Goal: Task Accomplishment & Management: Manage account settings

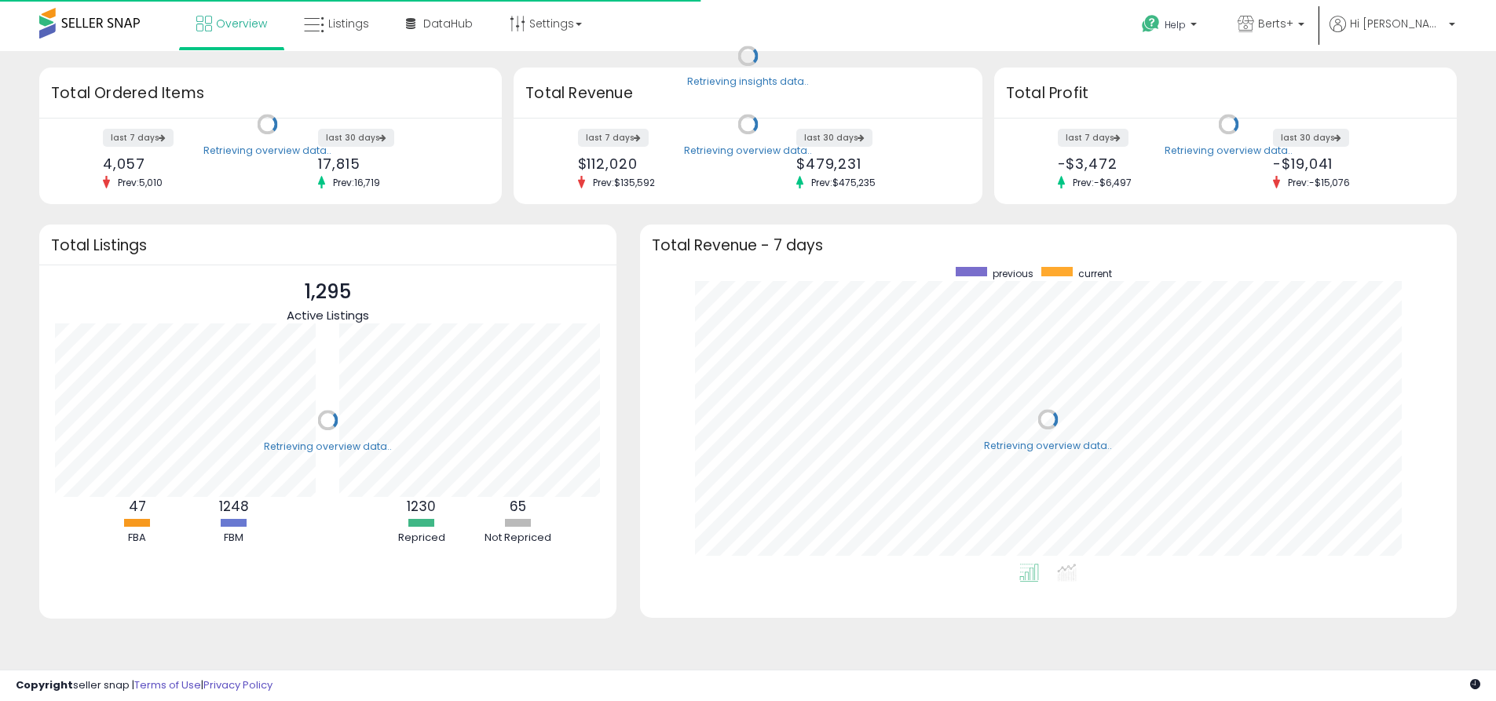
scroll to position [297, 786]
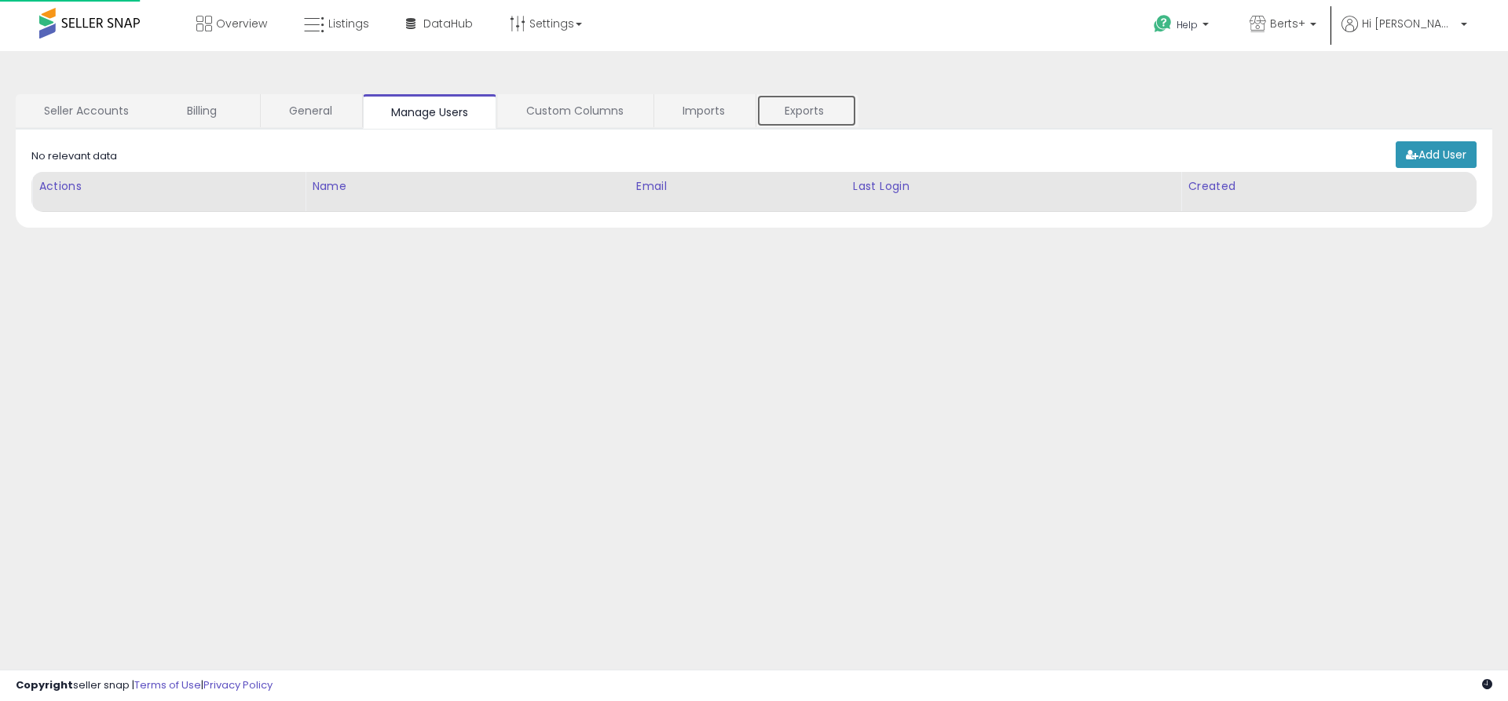
click at [806, 111] on link "Exports" at bounding box center [806, 110] width 101 height 33
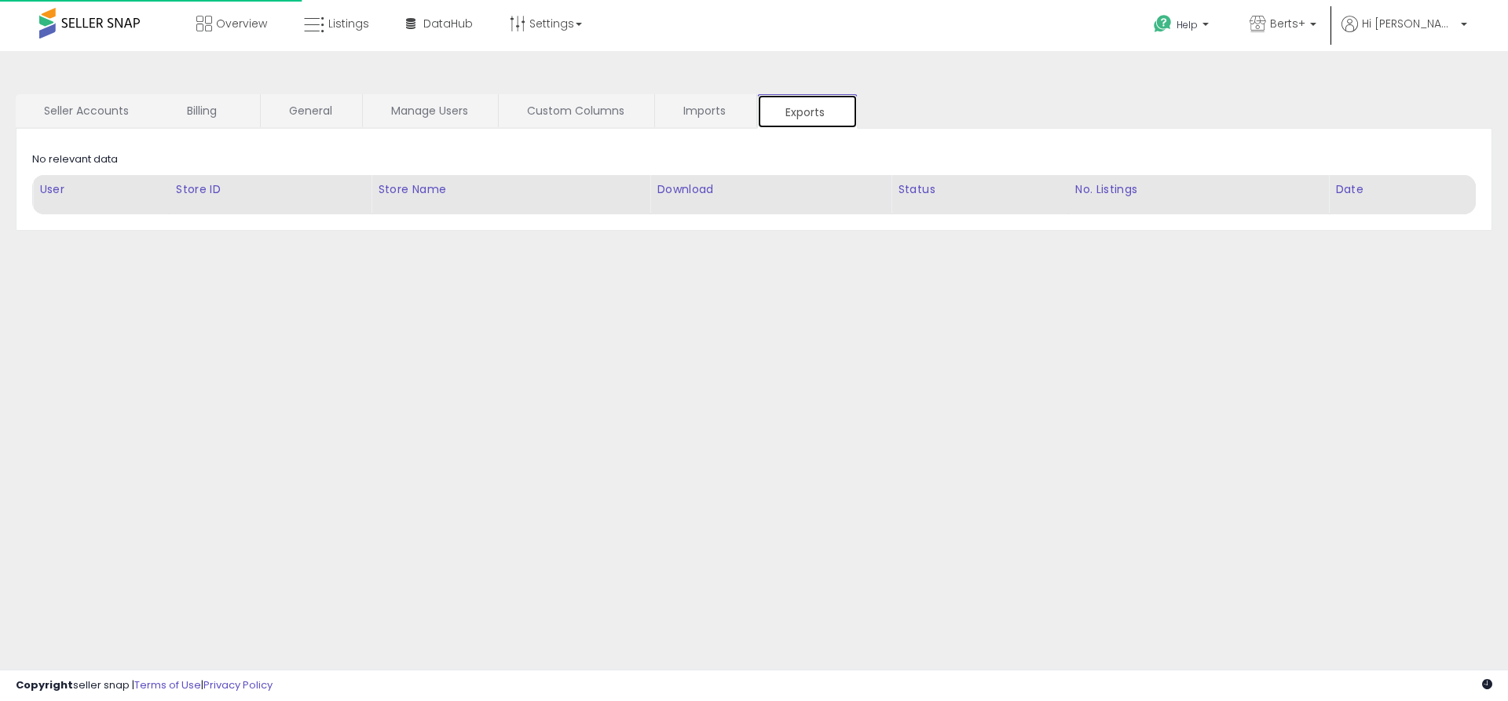
click at [807, 112] on link "Exports" at bounding box center [807, 111] width 101 height 35
